Goal: Information Seeking & Learning: Check status

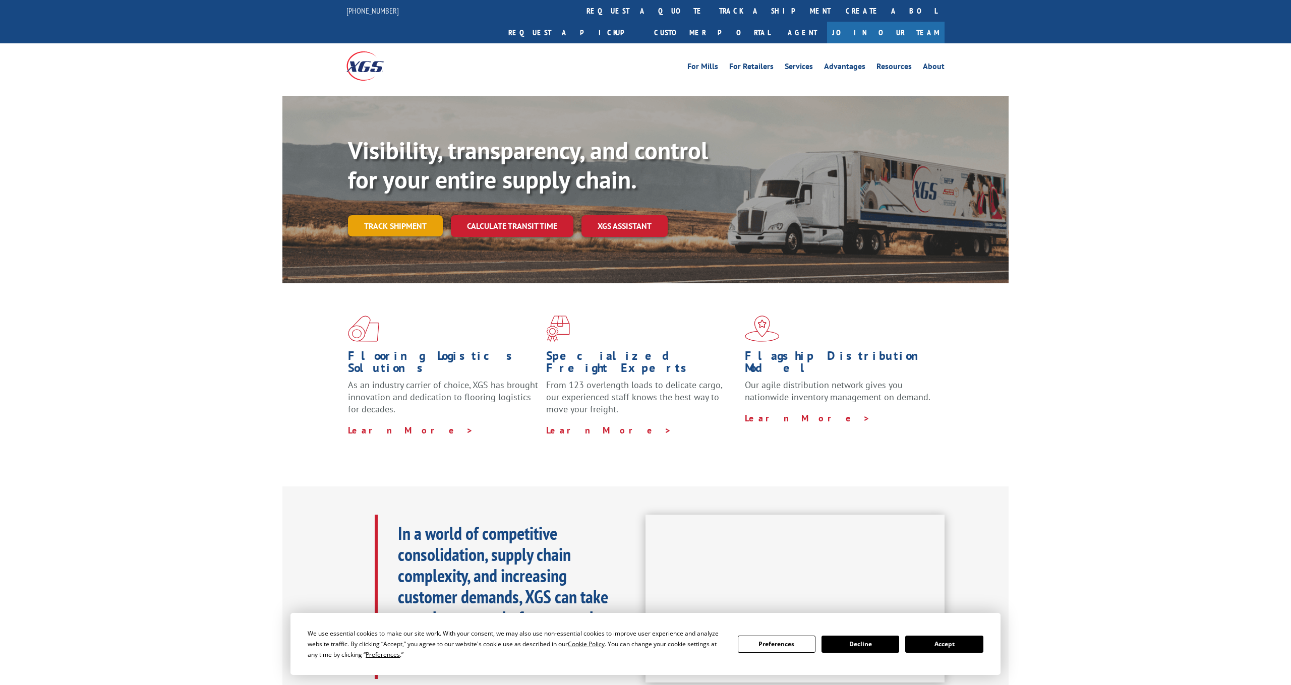
click at [412, 215] on link "Track shipment" at bounding box center [395, 225] width 95 height 21
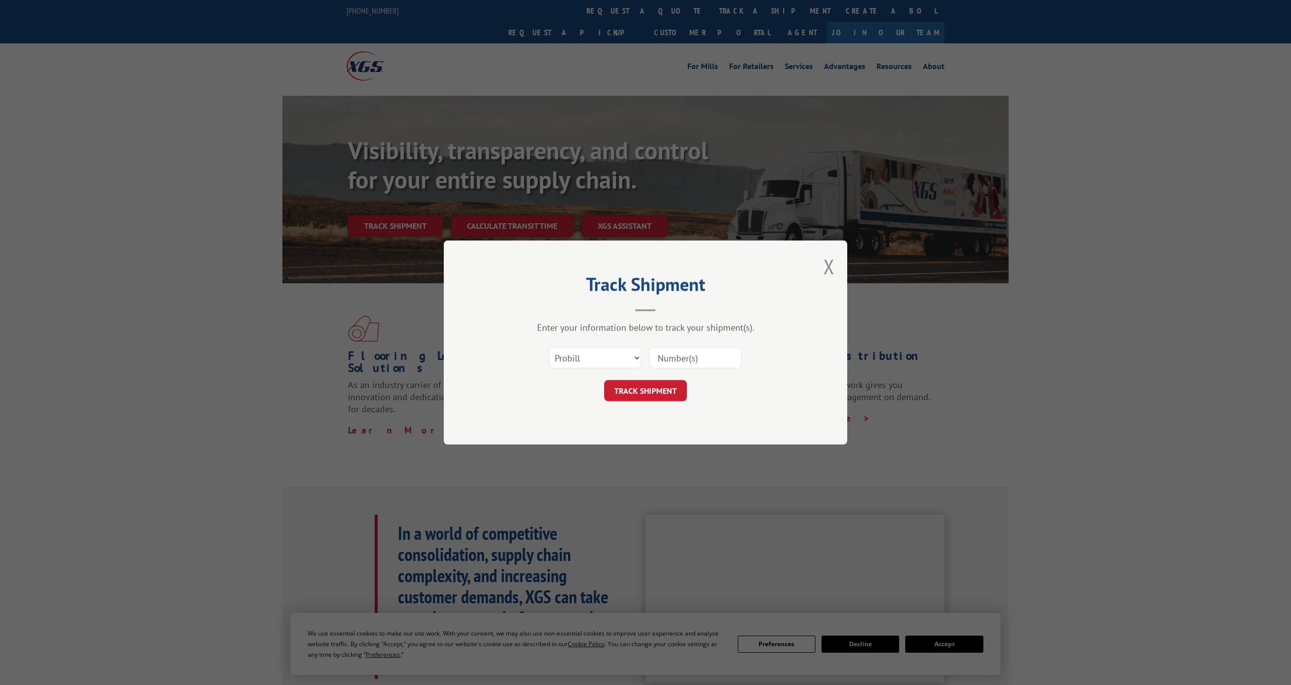
click at [692, 351] on input at bounding box center [695, 357] width 93 height 21
paste input "17501851"
type input "17501851"
click at [661, 391] on button "TRACK SHIPMENT" at bounding box center [645, 390] width 83 height 21
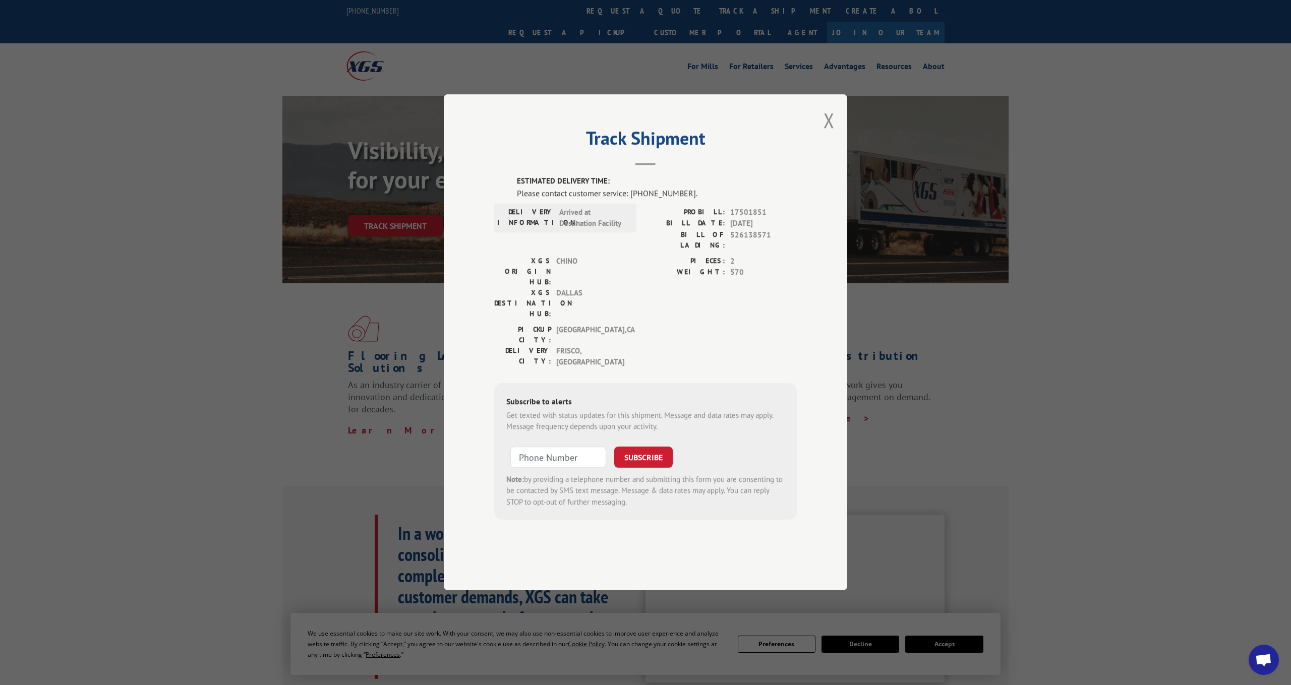
click at [472, 288] on div "Track Shipment ESTIMATED DELIVERY TIME: Please contact customer service: [PHONE…" at bounding box center [645, 342] width 403 height 496
click at [830, 134] on button "Close modal" at bounding box center [828, 120] width 11 height 27
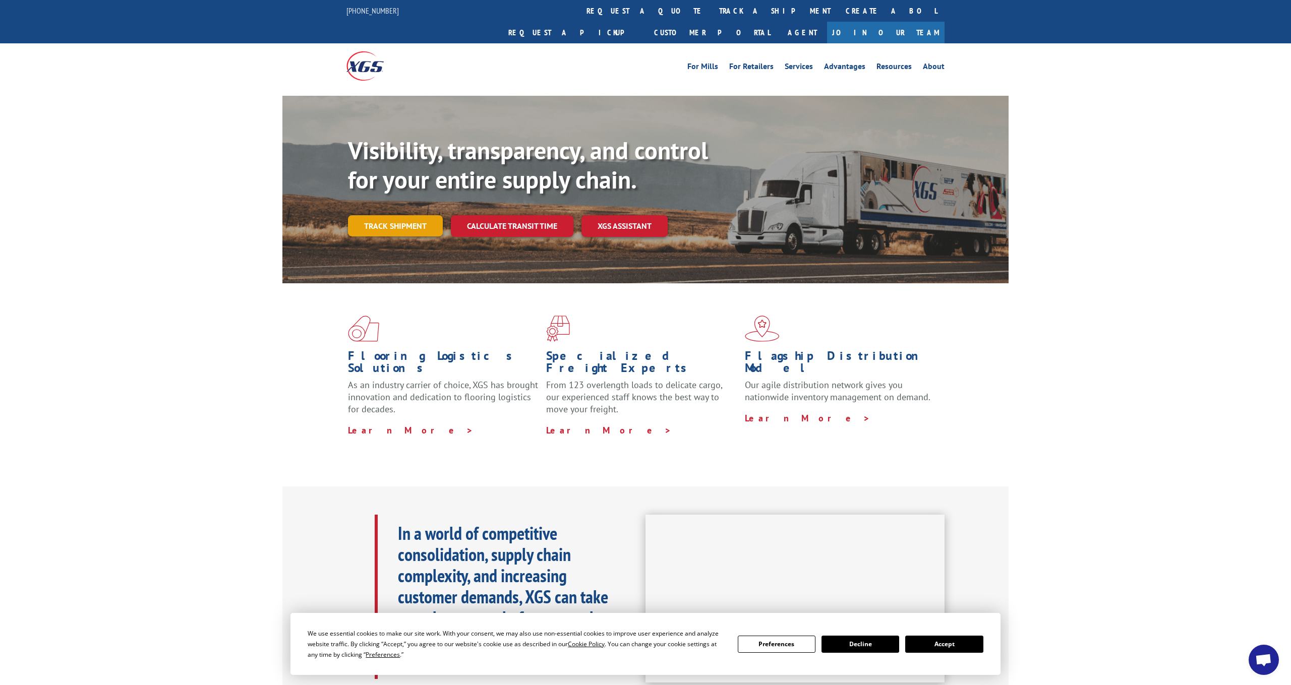
click at [403, 215] on link "Track shipment" at bounding box center [395, 225] width 95 height 21
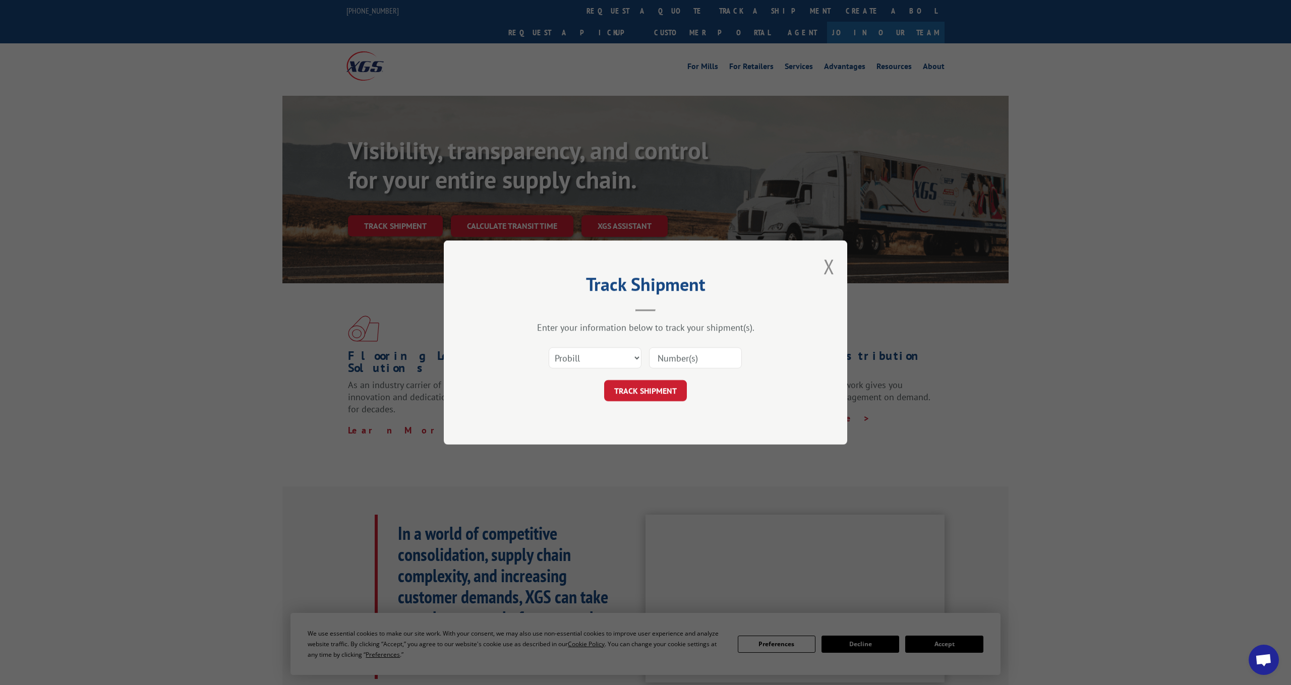
click at [709, 360] on input at bounding box center [695, 357] width 93 height 21
paste input "16566988"
type input "16566988"
click at [658, 393] on button "TRACK SHIPMENT" at bounding box center [645, 390] width 83 height 21
